Goal: Information Seeking & Learning: Learn about a topic

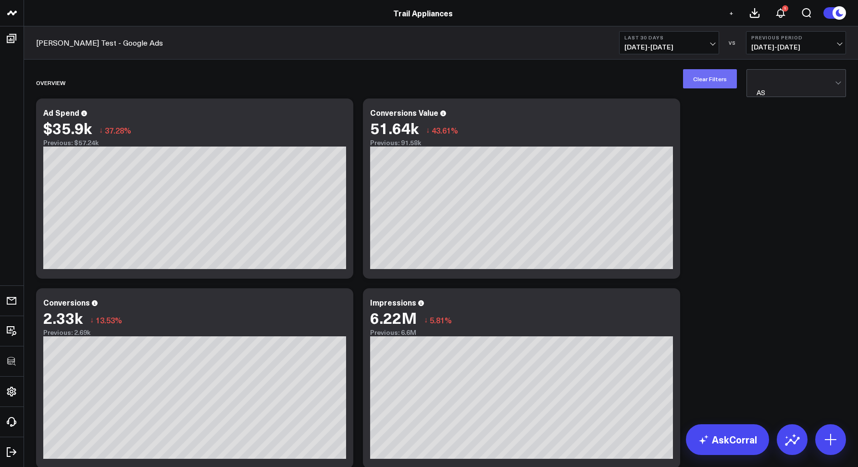
click at [711, 84] on button "Clear Filters" at bounding box center [710, 78] width 54 height 19
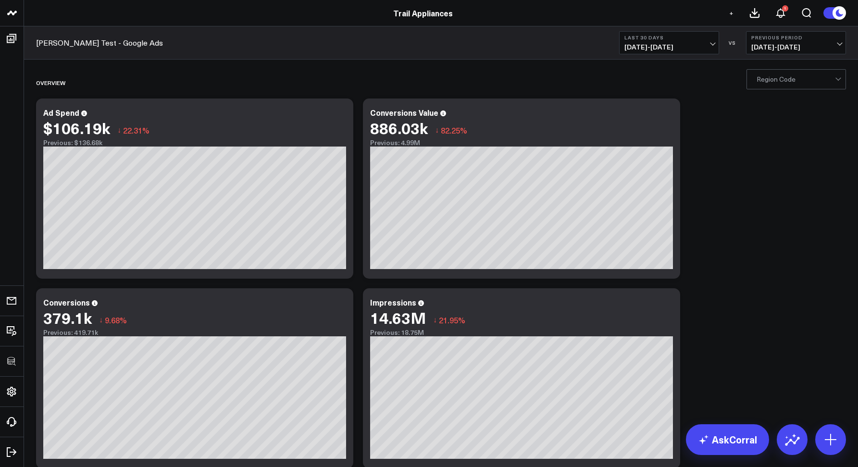
click at [752, 88] on div "Region Code" at bounding box center [795, 79] width 99 height 20
click at [764, 74] on div at bounding box center [795, 79] width 78 height 19
click at [766, 88] on div at bounding box center [795, 79] width 78 height 19
click at [767, 85] on div at bounding box center [795, 79] width 78 height 19
click at [772, 84] on div at bounding box center [795, 79] width 78 height 19
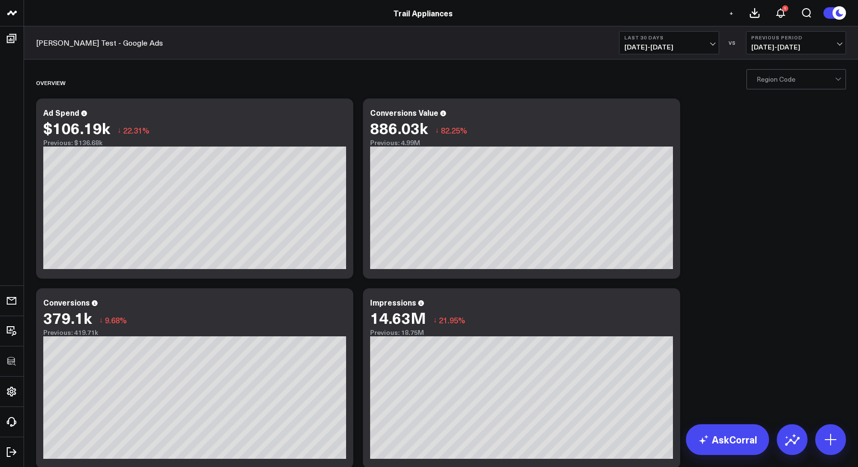
click at [813, 79] on div at bounding box center [795, 79] width 78 height 19
click at [817, 85] on div at bounding box center [795, 79] width 78 height 19
click at [774, 114] on div "BC" at bounding box center [796, 119] width 99 height 19
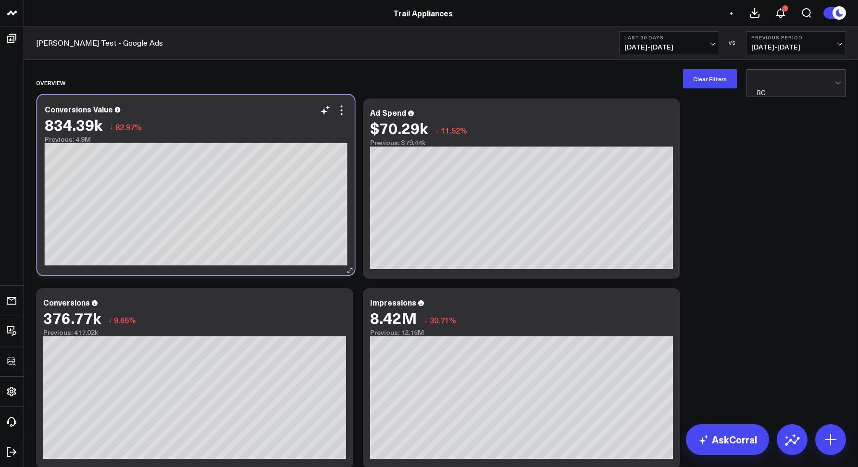
drag, startPoint x: 562, startPoint y: 126, endPoint x: 235, endPoint y: 122, distance: 326.3
click at [235, 122] on div "834.39k ↓ 82.97%" at bounding box center [196, 124] width 303 height 17
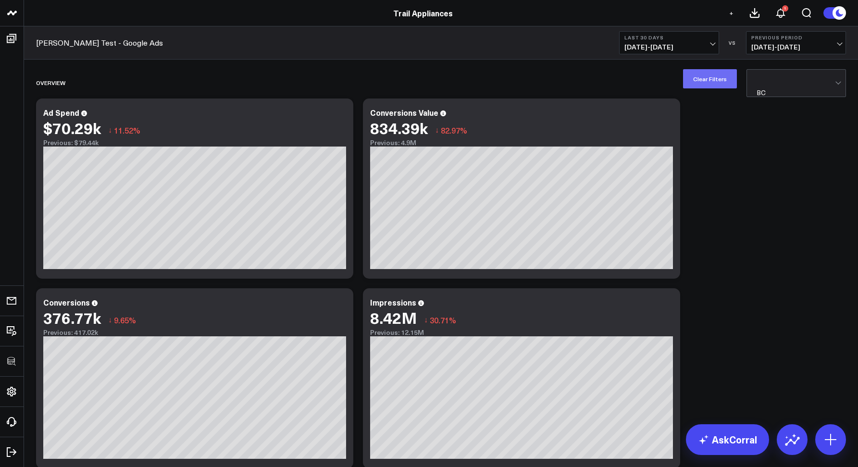
click at [698, 83] on button "Clear Filters" at bounding box center [710, 78] width 54 height 19
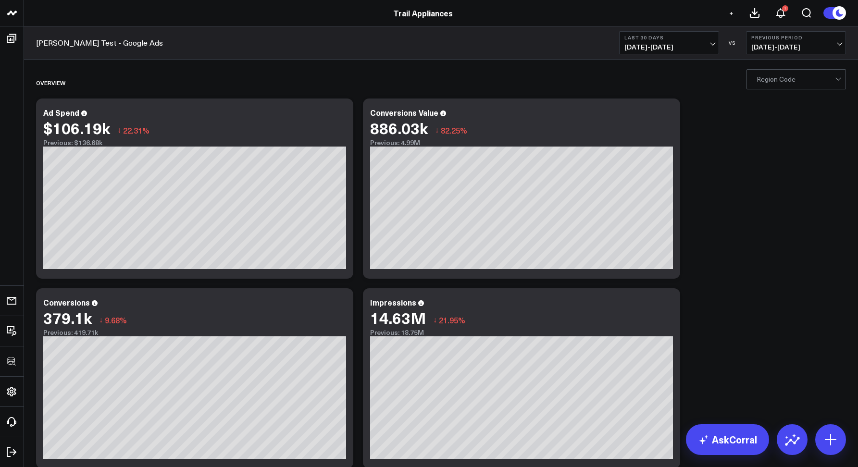
click at [785, 77] on div at bounding box center [795, 79] width 78 height 19
click at [715, 84] on div "Overview" at bounding box center [385, 83] width 699 height 22
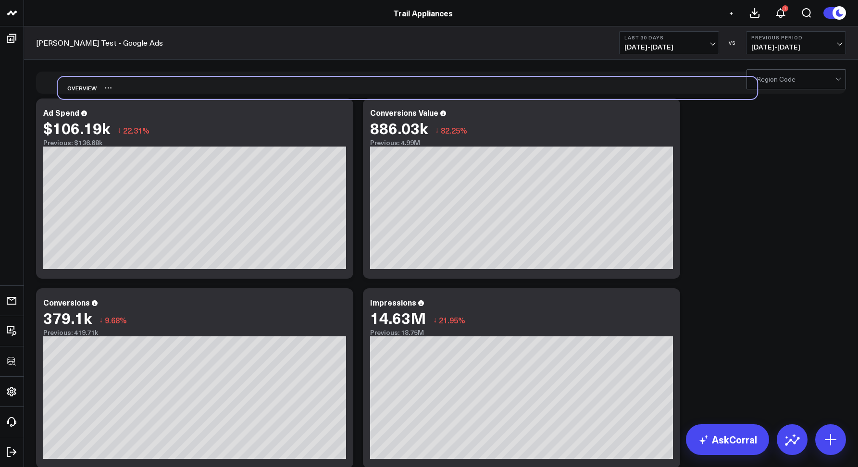
click at [737, 89] on div "Overview" at bounding box center [407, 88] width 699 height 22
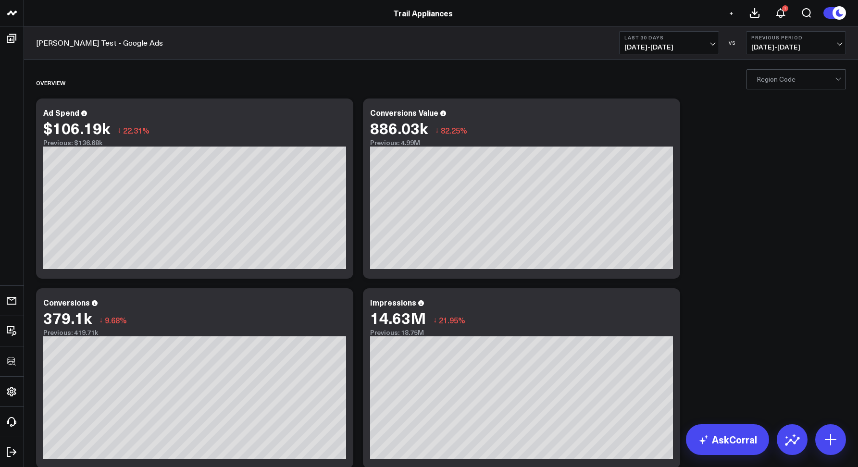
click at [357, 54] on div "Ellie Test - Google Ads Last 30 Days 07/23/25 - 08/21/25 VS Previous Period 06/…" at bounding box center [441, 42] width 834 height 33
